Goal: Register for event/course

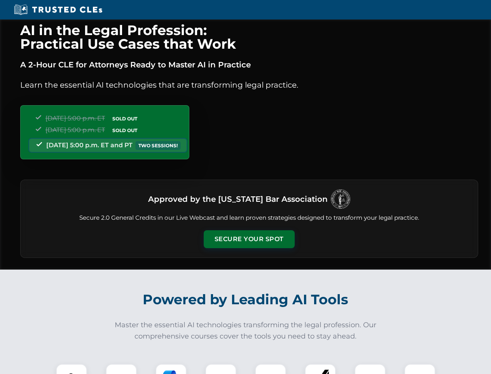
click at [249, 239] on button "Secure Your Spot" at bounding box center [249, 239] width 91 height 18
click at [72, 369] on img at bounding box center [71, 379] width 23 height 23
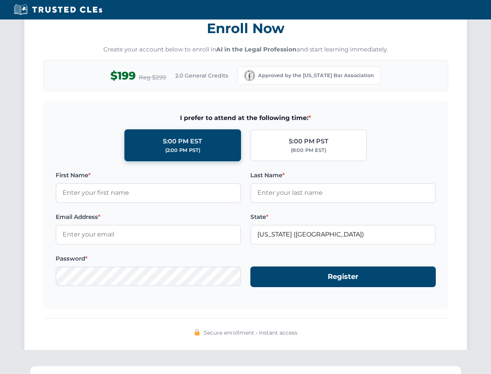
scroll to position [764, 0]
